Goal: Task Accomplishment & Management: Use online tool/utility

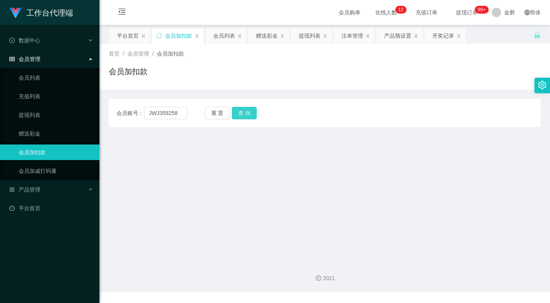
type input "JWJ359258"
click at [249, 110] on button "查 询" at bounding box center [244, 113] width 25 height 12
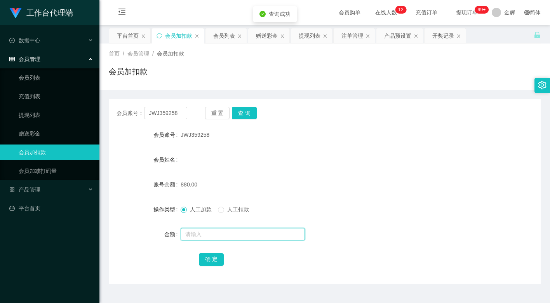
click at [209, 233] on input "text" at bounding box center [243, 234] width 124 height 12
type input "15"
click at [215, 256] on button "确 定" at bounding box center [211, 259] width 25 height 12
click at [228, 155] on div "会员姓名" at bounding box center [325, 160] width 432 height 16
